Goal: Information Seeking & Learning: Learn about a topic

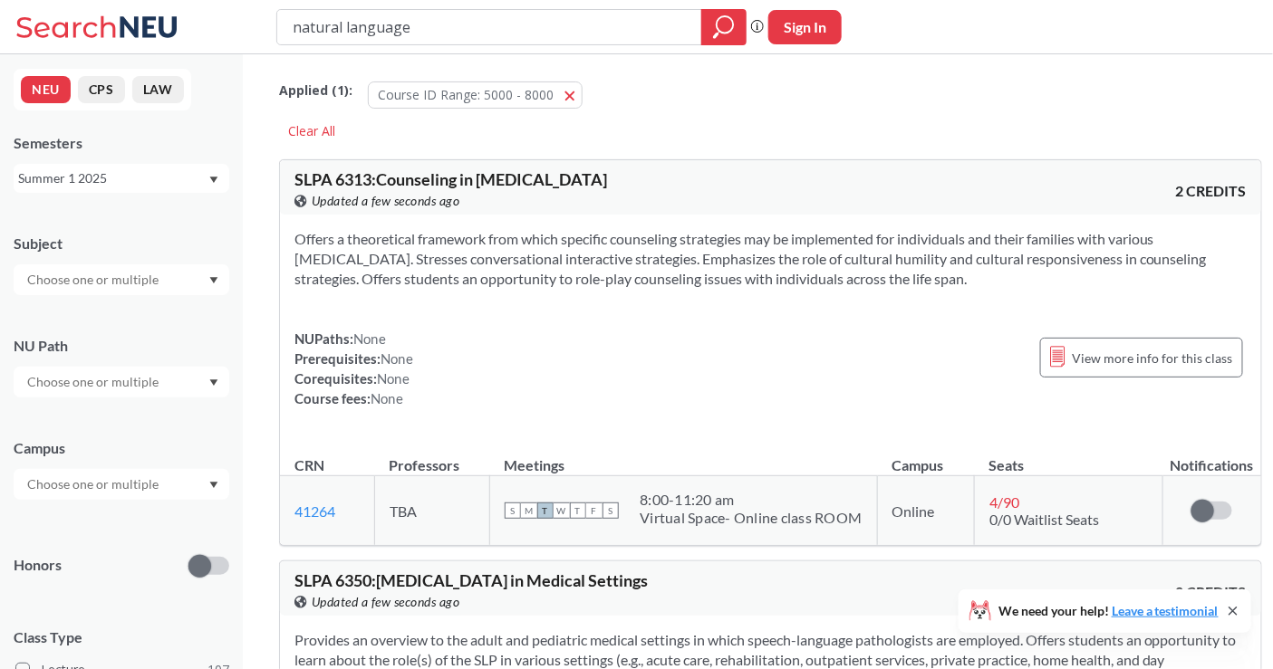
click at [166, 158] on div "Semesters Summer 1 2025" at bounding box center [122, 163] width 216 height 60
click at [160, 181] on div "Summer 1 2025" at bounding box center [112, 178] width 189 height 20
click at [155, 218] on div "Fall 2025" at bounding box center [126, 218] width 205 height 20
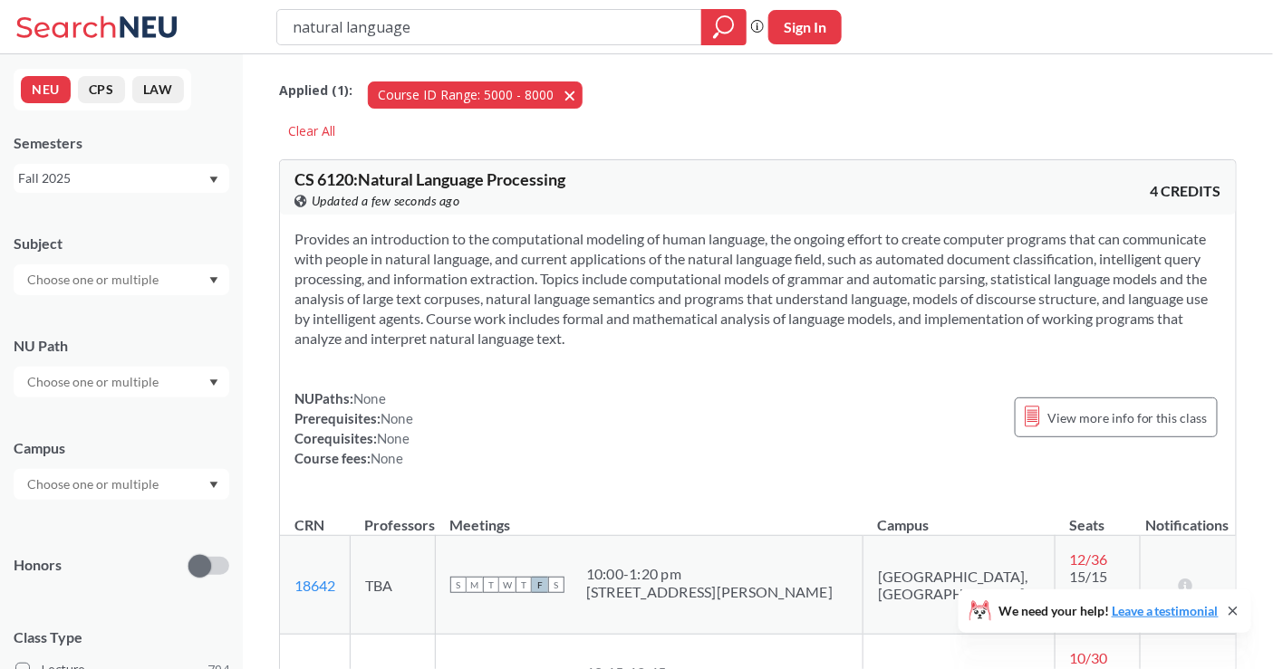
click at [562, 90] on button "Course ID Range: 5000 - 8000 5000 - 8000" at bounding box center [475, 95] width 215 height 27
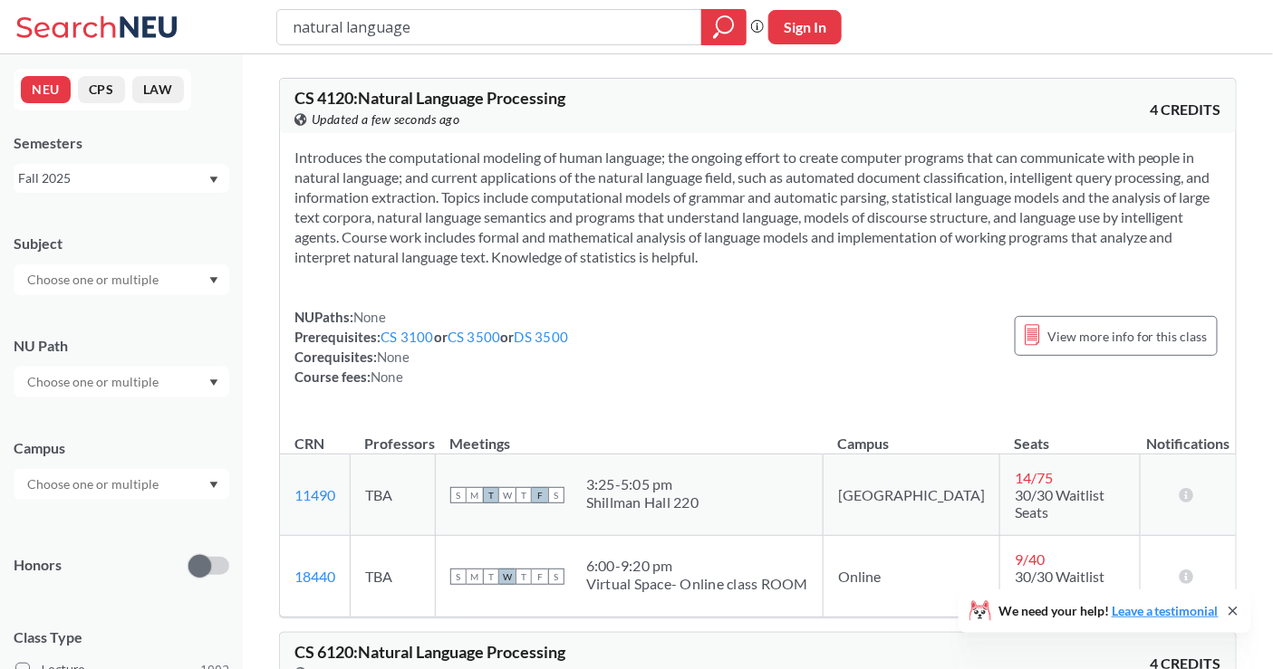
click at [391, 41] on input "natural language" at bounding box center [490, 27] width 398 height 31
type input "5800"
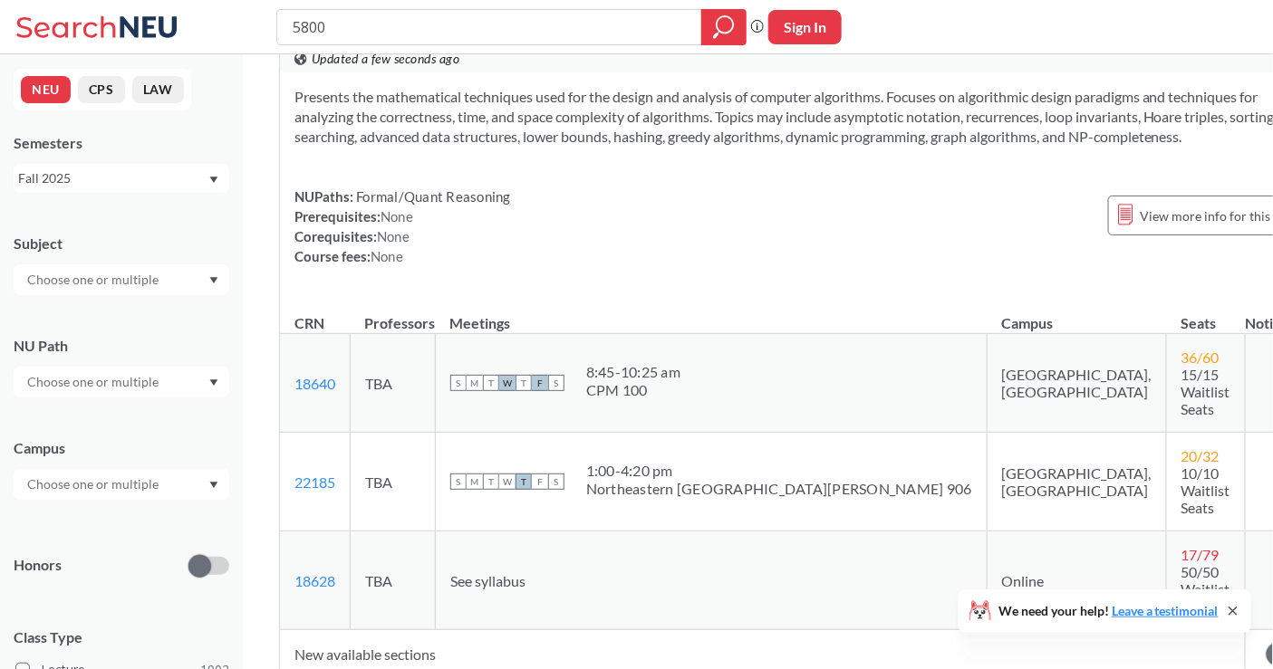
scroll to position [1710, 0]
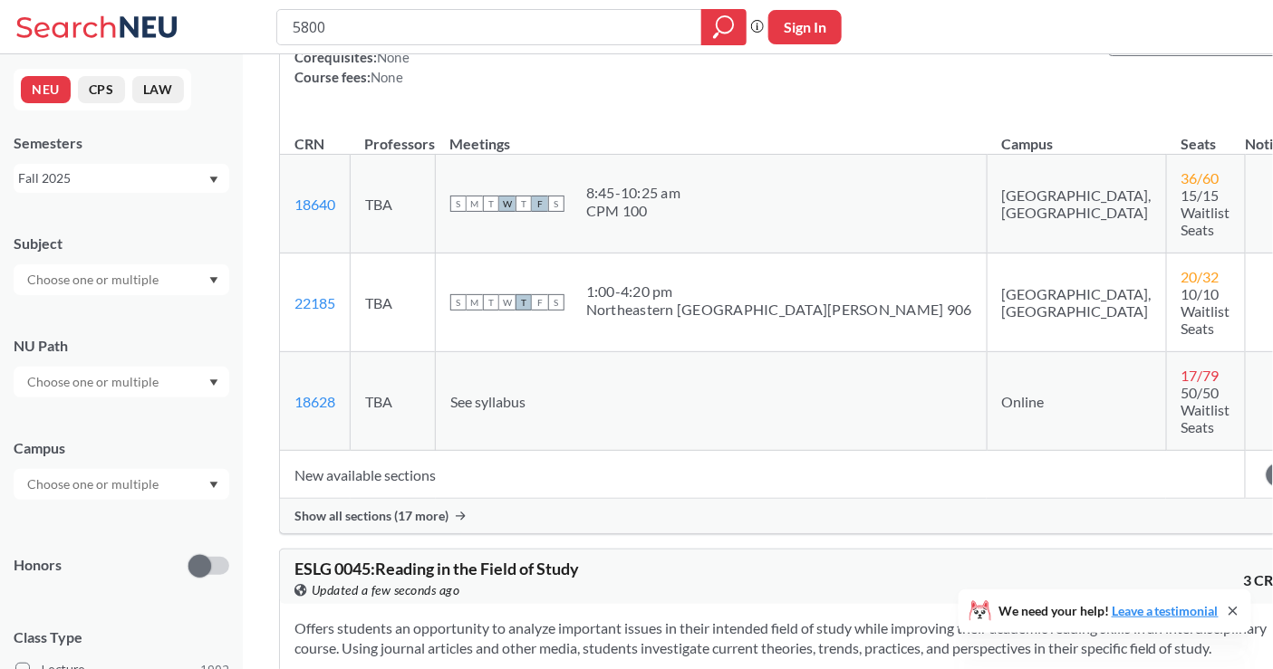
click at [399, 508] on span "Show all sections (17 more)" at bounding box center [371, 516] width 154 height 16
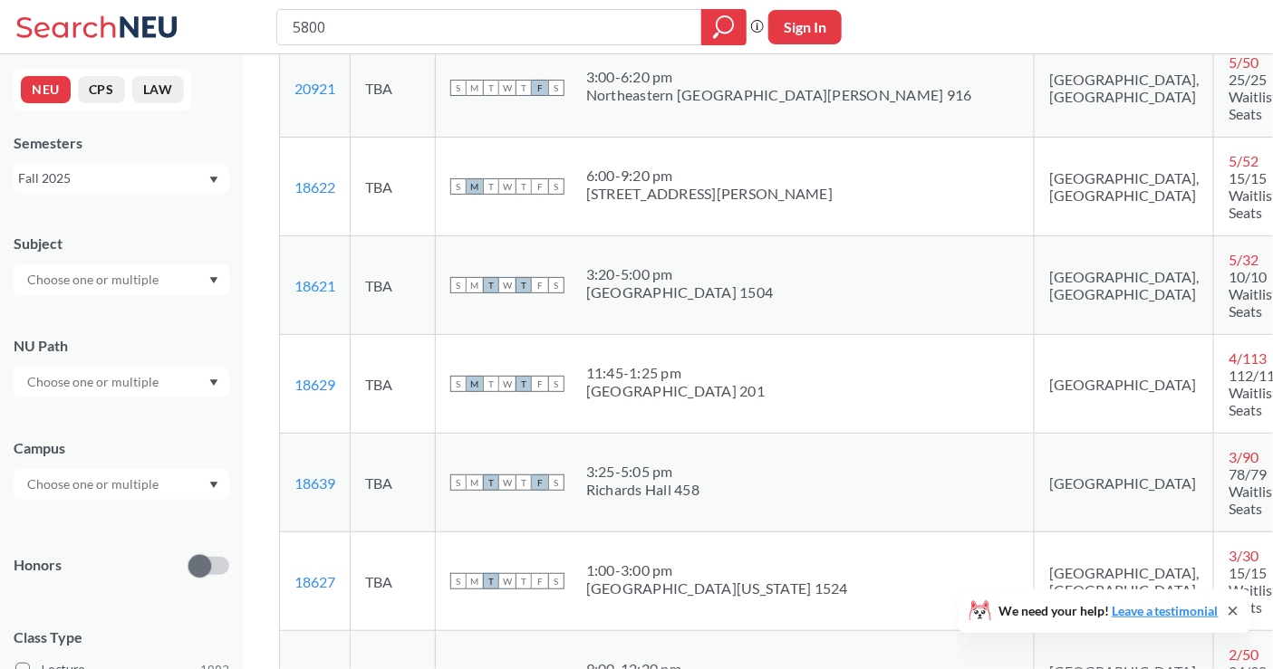
scroll to position [2717, 0]
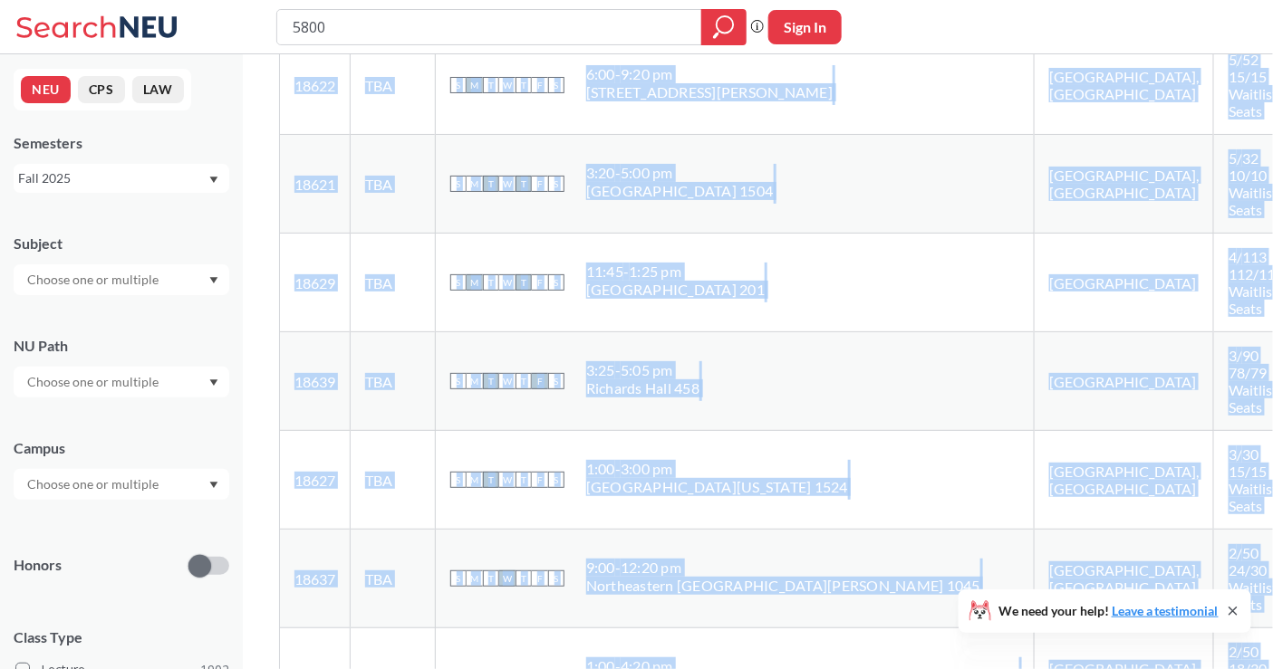
drag, startPoint x: 342, startPoint y: 423, endPoint x: 278, endPoint y: 427, distance: 64.4
